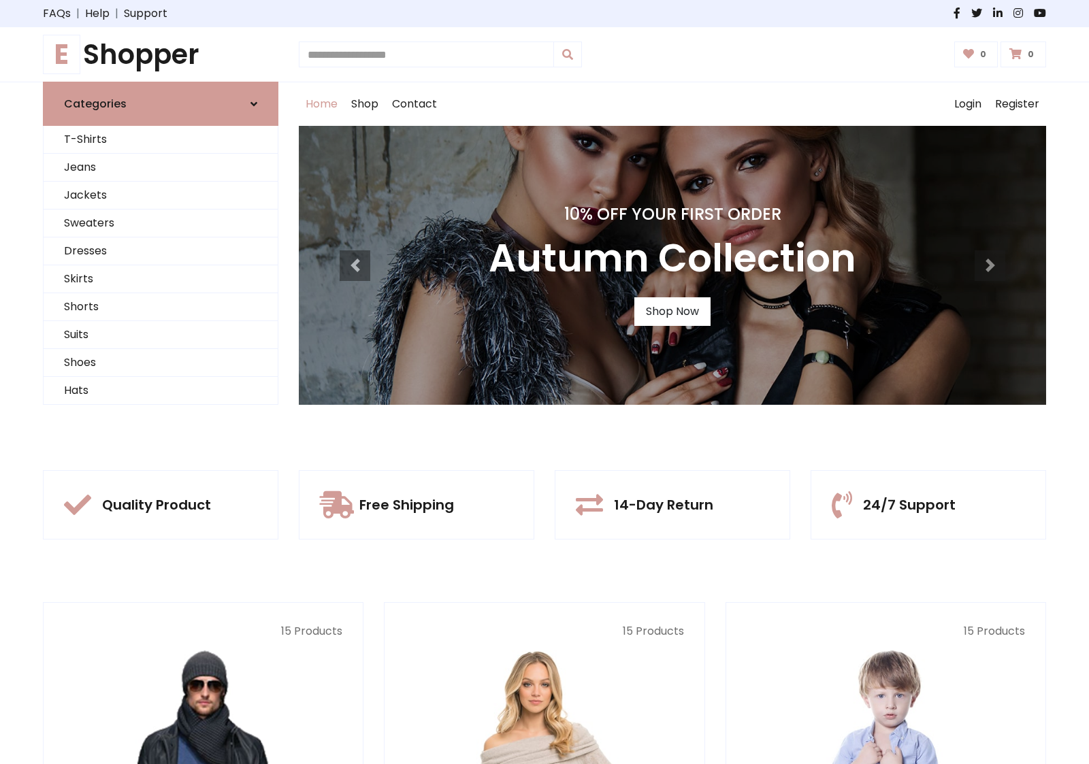
click at [544, 382] on div "10% Off Your First Order Autumn Collection Shop Now" at bounding box center [672, 265] width 747 height 279
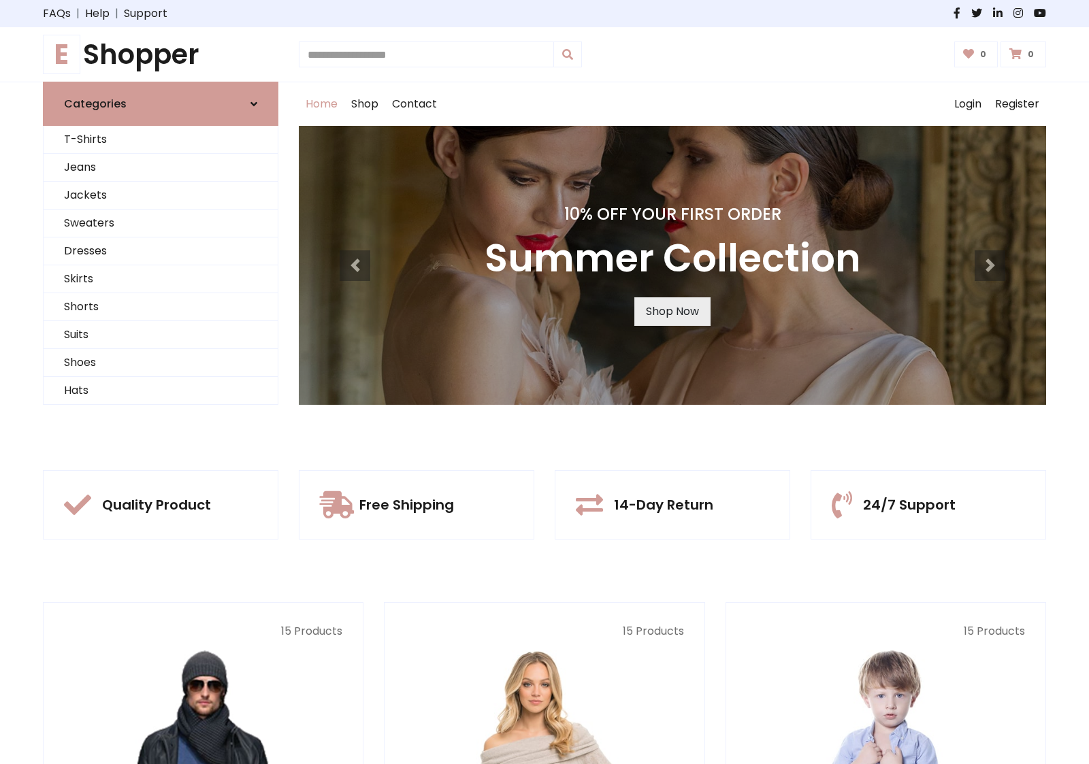
click at [672, 311] on link "Shop Now" at bounding box center [672, 311] width 76 height 29
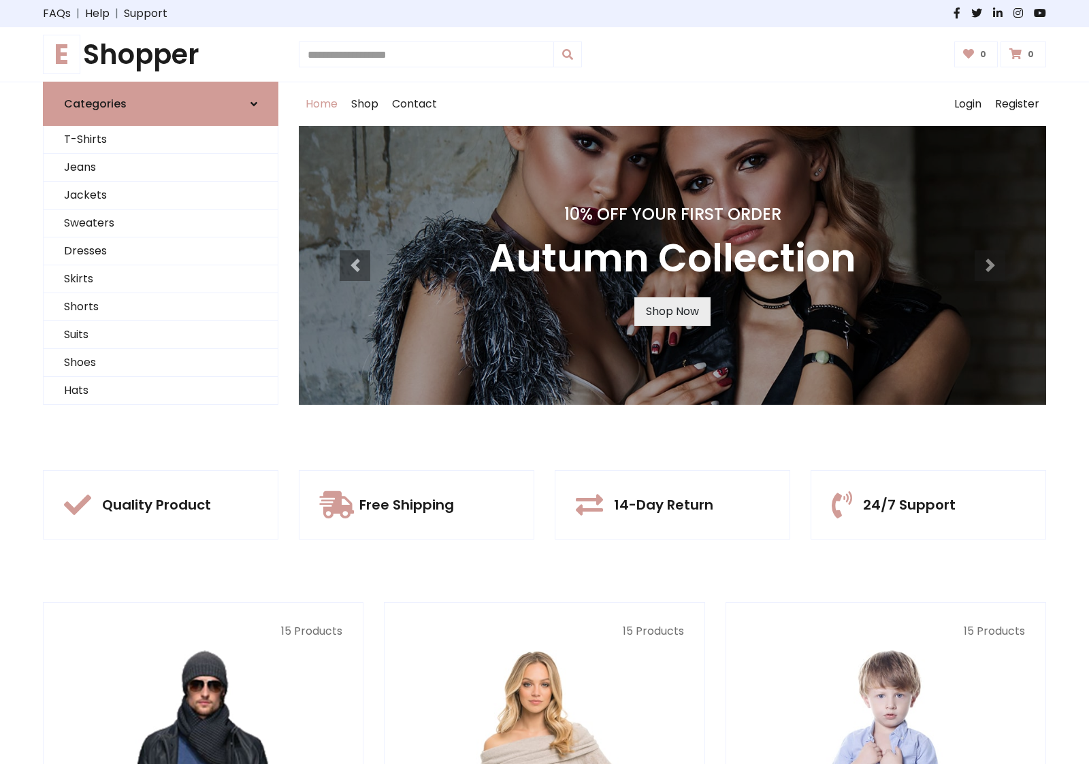
click at [672, 311] on link "Shop Now" at bounding box center [672, 311] width 76 height 29
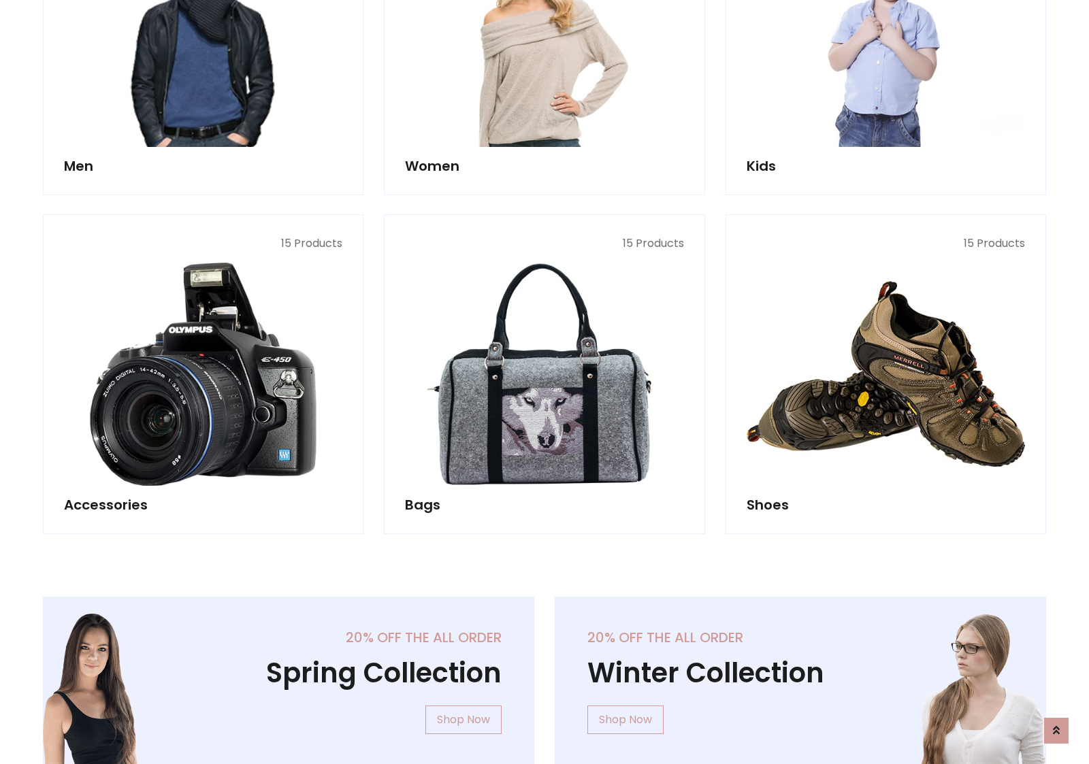
scroll to position [1357, 0]
